Goal: Information Seeking & Learning: Learn about a topic

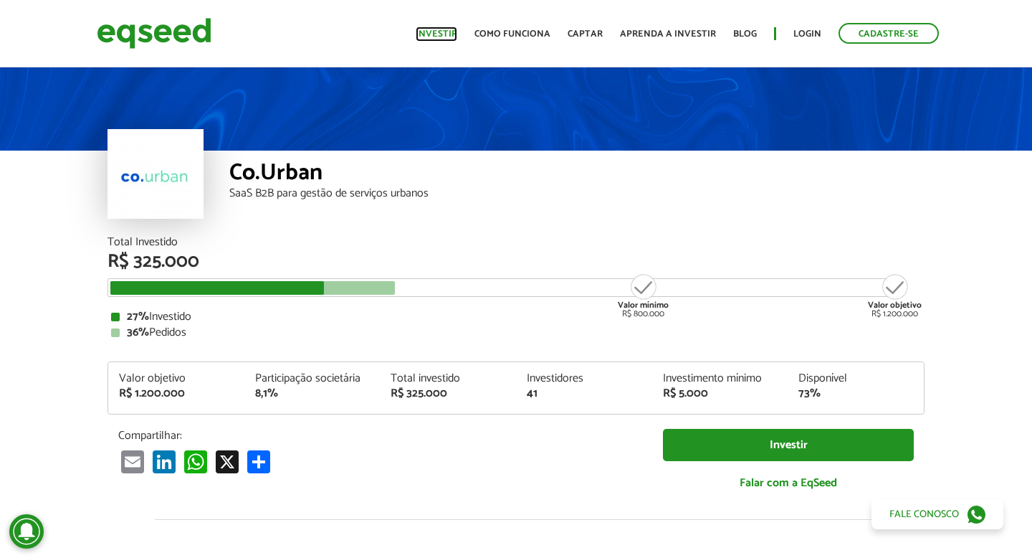
click at [448, 32] on link "Investir" at bounding box center [437, 33] width 42 height 9
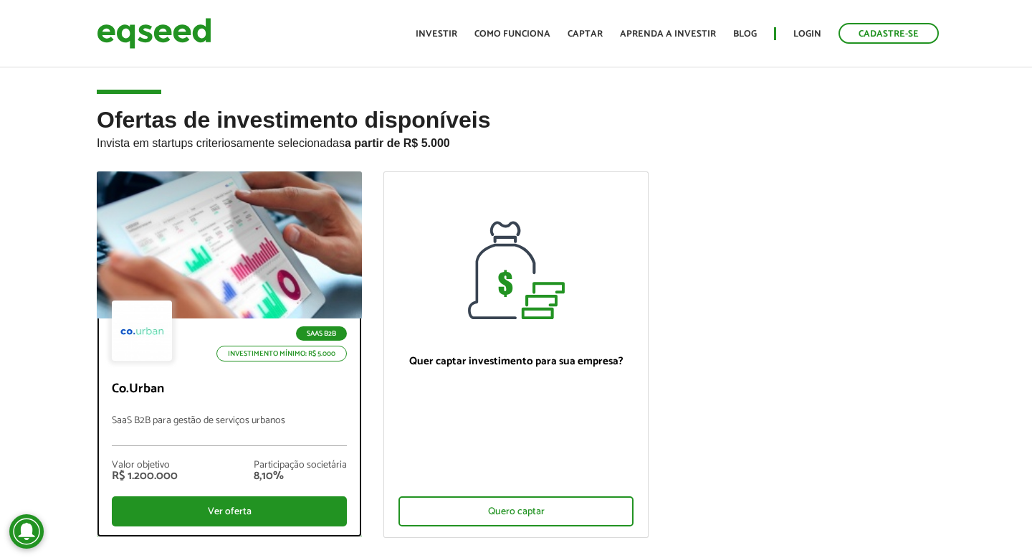
click at [271, 264] on div at bounding box center [229, 245] width 318 height 176
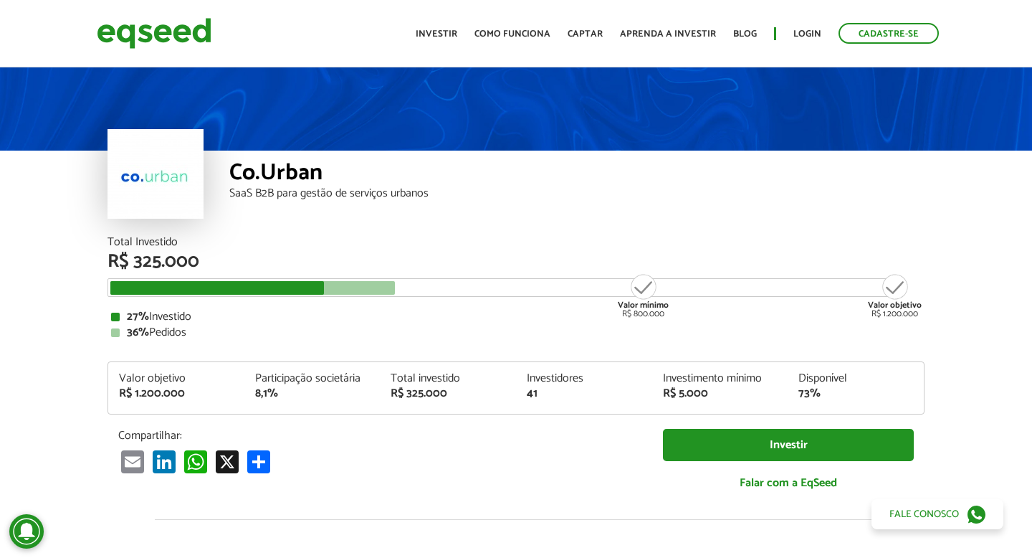
click at [31, 338] on article "Co.Urban SaaS B2B para gestão de serviços urbanos Total Investido R$ 325.000 Va…" at bounding box center [516, 536] width 1032 height 943
